Goal: Information Seeking & Learning: Learn about a topic

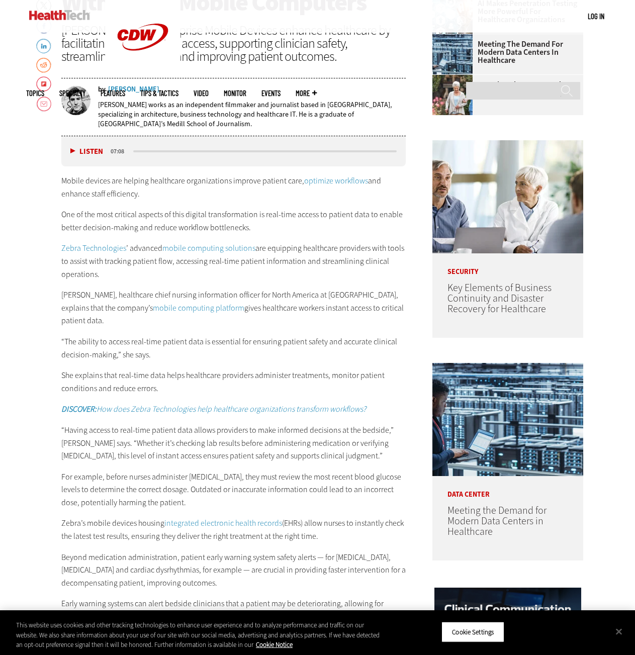
scroll to position [402, 0]
drag, startPoint x: 113, startPoint y: 318, endPoint x: 40, endPoint y: 295, distance: 76.3
copy p "[PERSON_NAME], healthcare chief nursing information officer for North America a…"
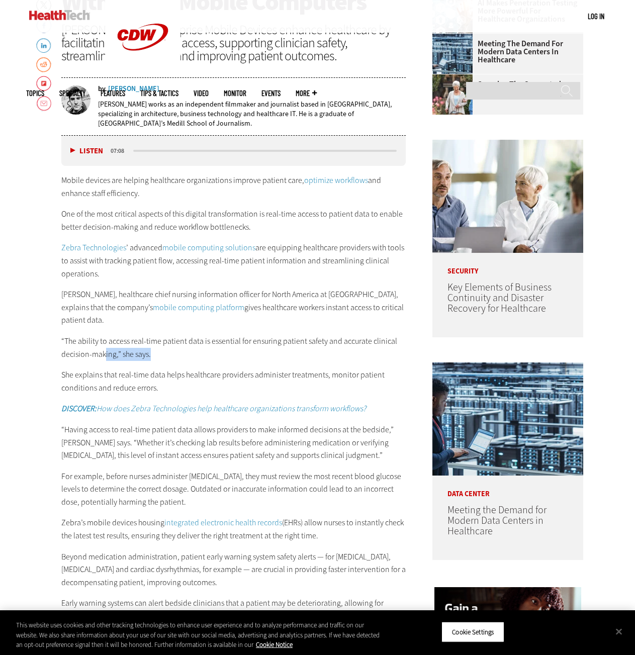
drag, startPoint x: 161, startPoint y: 356, endPoint x: 106, endPoint y: 352, distance: 55.9
click at [106, 352] on p "“The ability to access real-time patient data is essential for ensuring patient…" at bounding box center [233, 348] width 345 height 26
click at [151, 374] on p "She explains that real-time data helps healthcare providers administer treatmen…" at bounding box center [233, 382] width 345 height 26
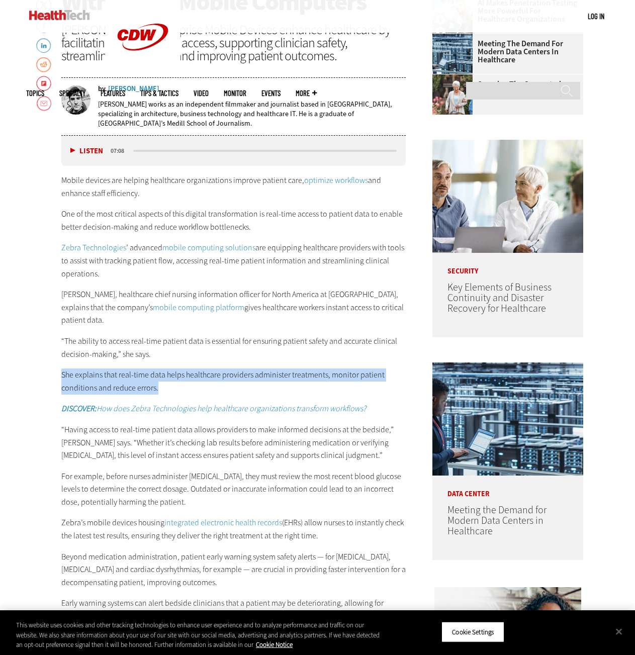
drag, startPoint x: 166, startPoint y: 383, endPoint x: 70, endPoint y: 379, distance: 96.1
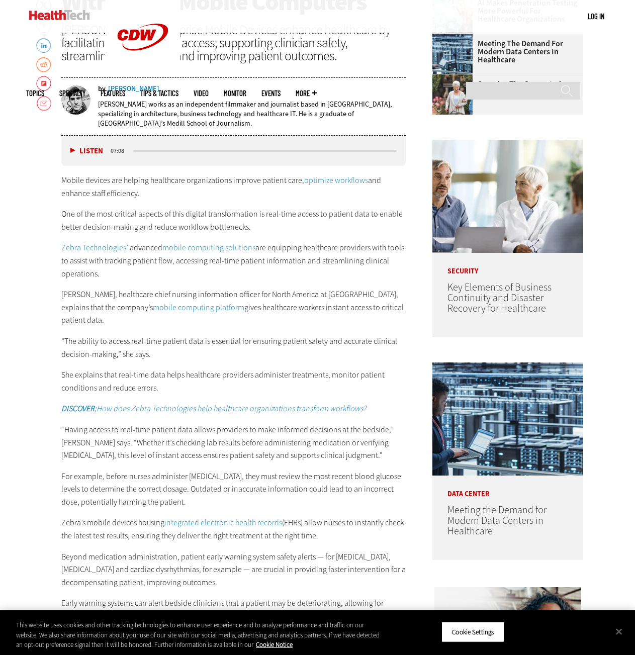
click at [200, 356] on p "“The ability to access real-time patient data is essential for ensuring patient…" at bounding box center [233, 348] width 345 height 26
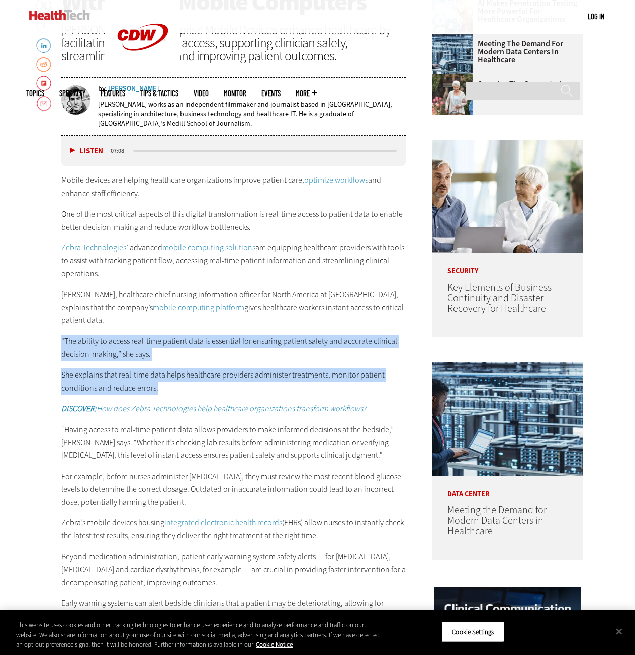
drag, startPoint x: 167, startPoint y: 389, endPoint x: 50, endPoint y: 338, distance: 127.9
copy div "“The ability to access real-time patient data is essential for ensuring patient…"
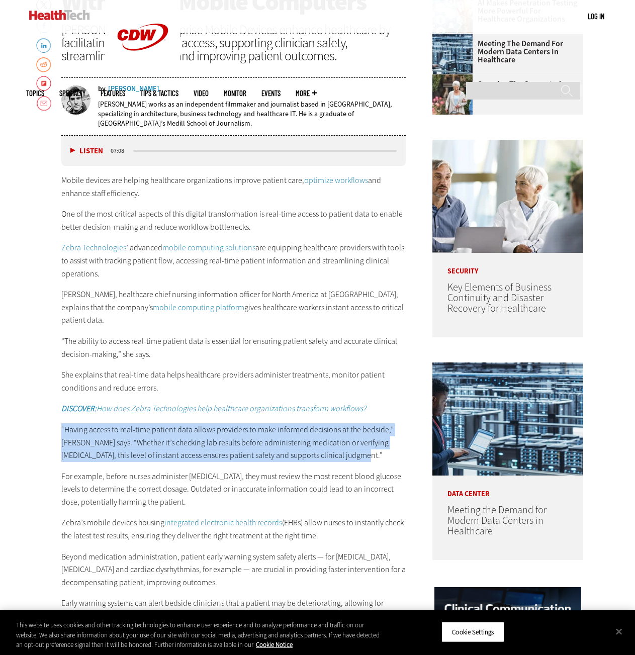
drag, startPoint x: 358, startPoint y: 456, endPoint x: 53, endPoint y: 430, distance: 306.3
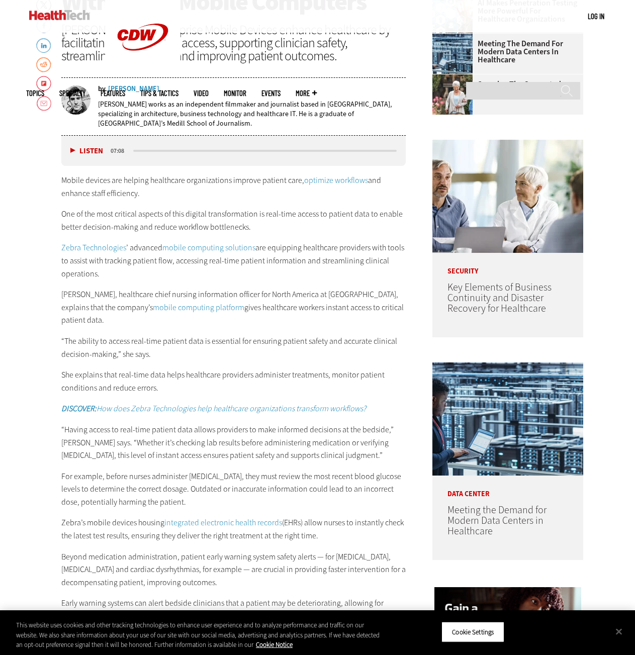
click at [216, 486] on p "For example, before nurses administer [MEDICAL_DATA], they must review the most…" at bounding box center [233, 489] width 345 height 39
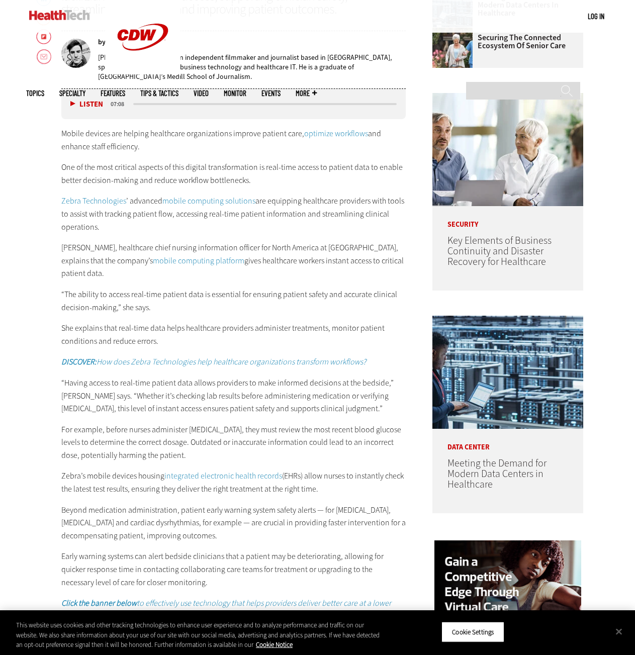
scroll to position [503, 0]
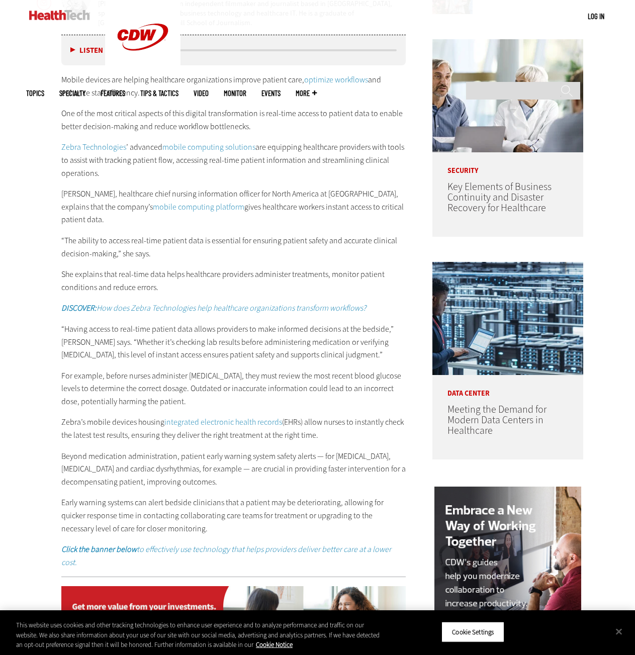
drag, startPoint x: 327, startPoint y: 438, endPoint x: 31, endPoint y: 417, distance: 296.4
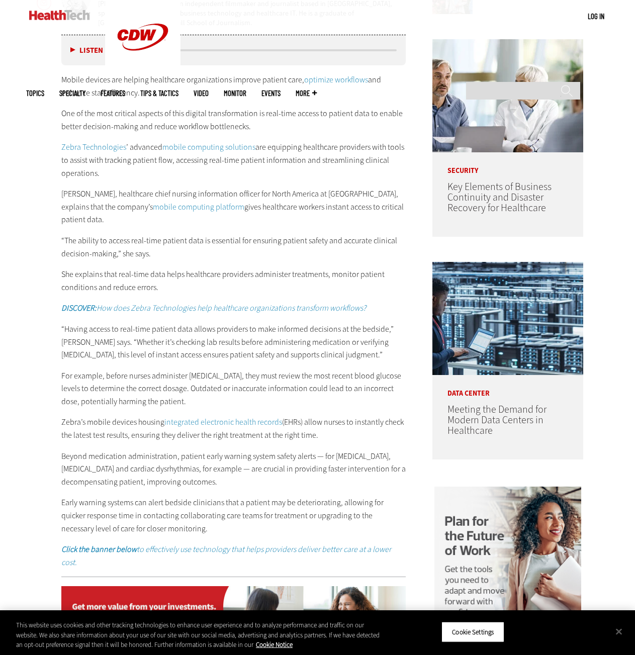
copy p "Zebra’s mobile devices housing integrated electronic health records (EHRs) allo…"
